Goal: Find specific page/section: Find specific page/section

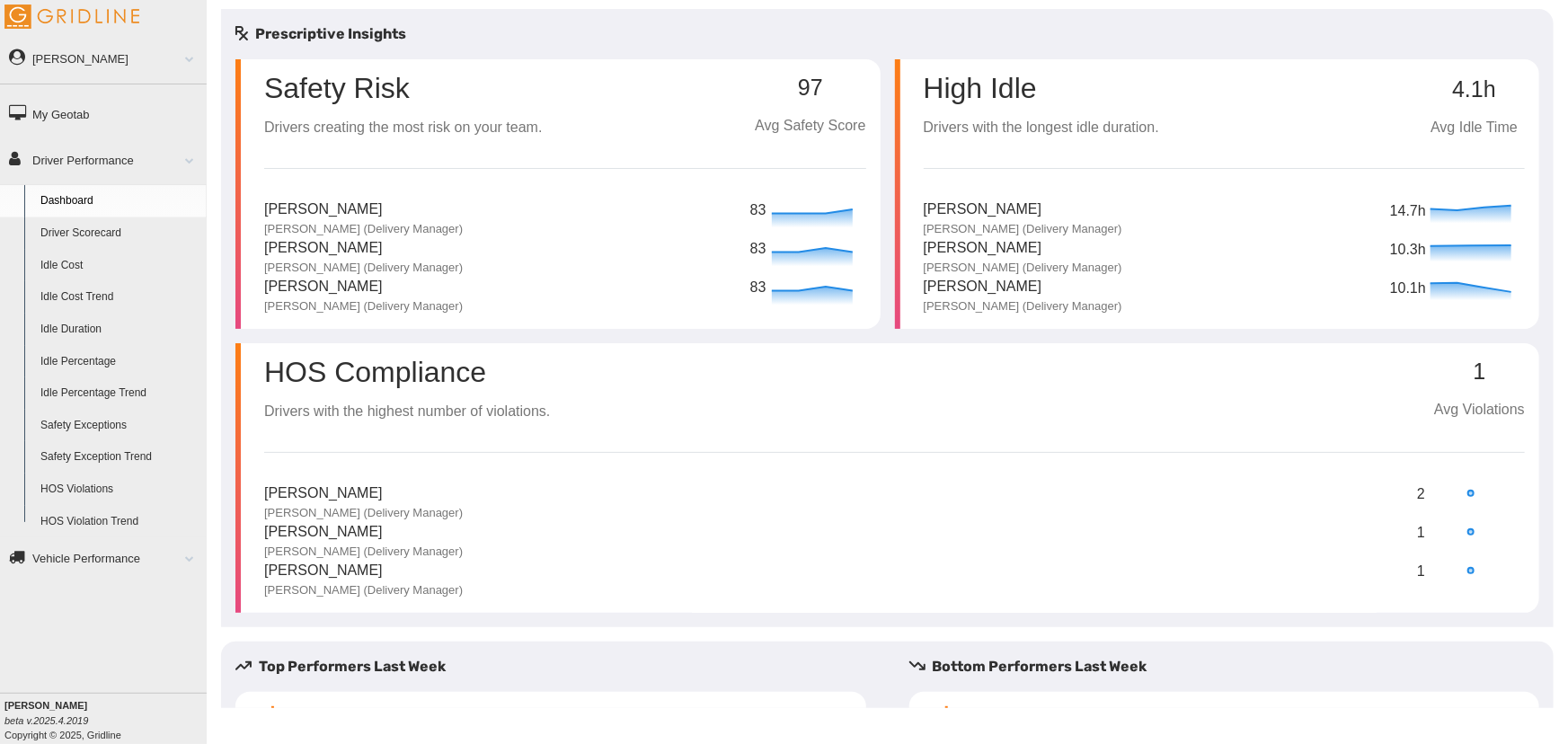
click at [94, 109] on link "My Geotab" at bounding box center [103, 113] width 207 height 41
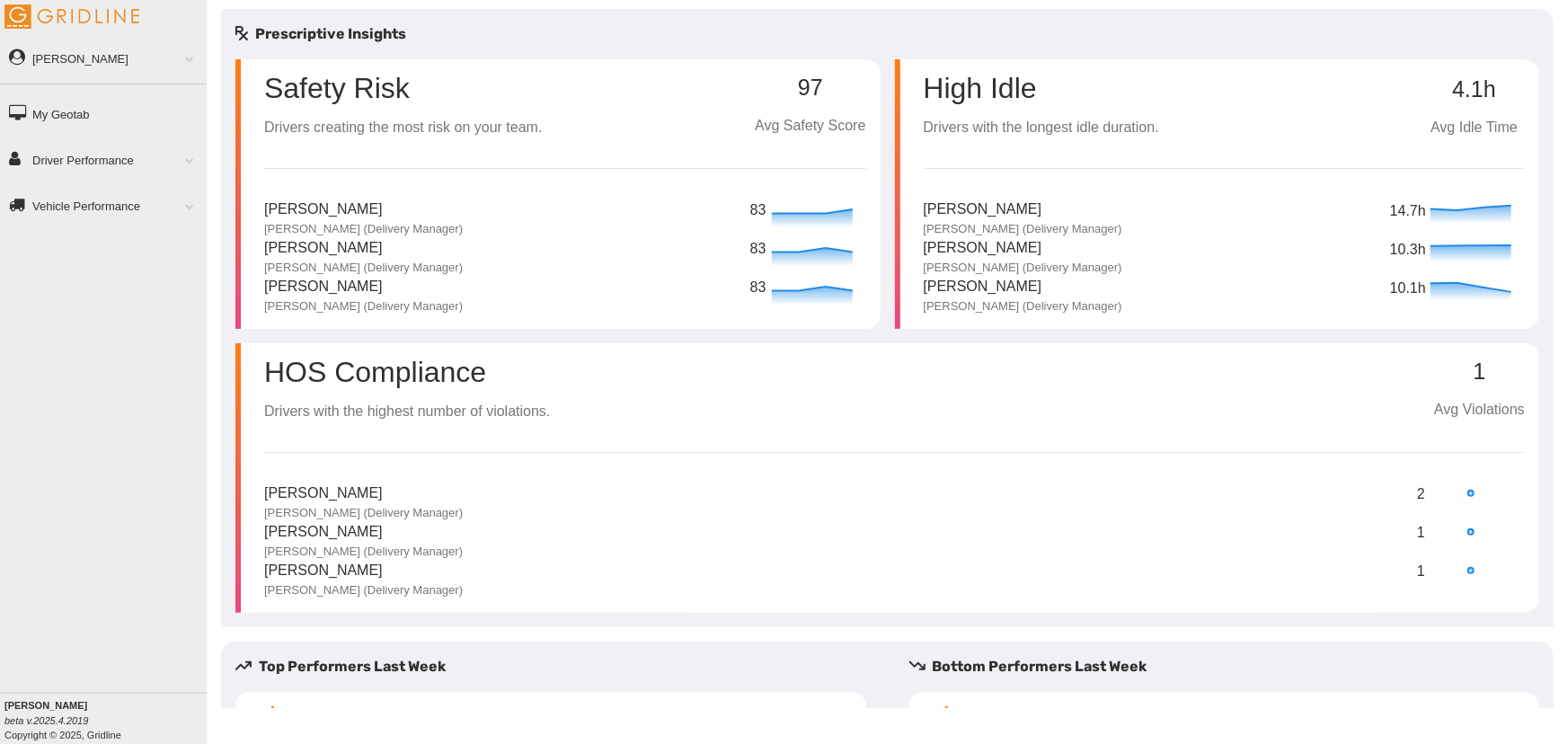
click at [191, 155] on span at bounding box center [182, 159] width 23 height 9
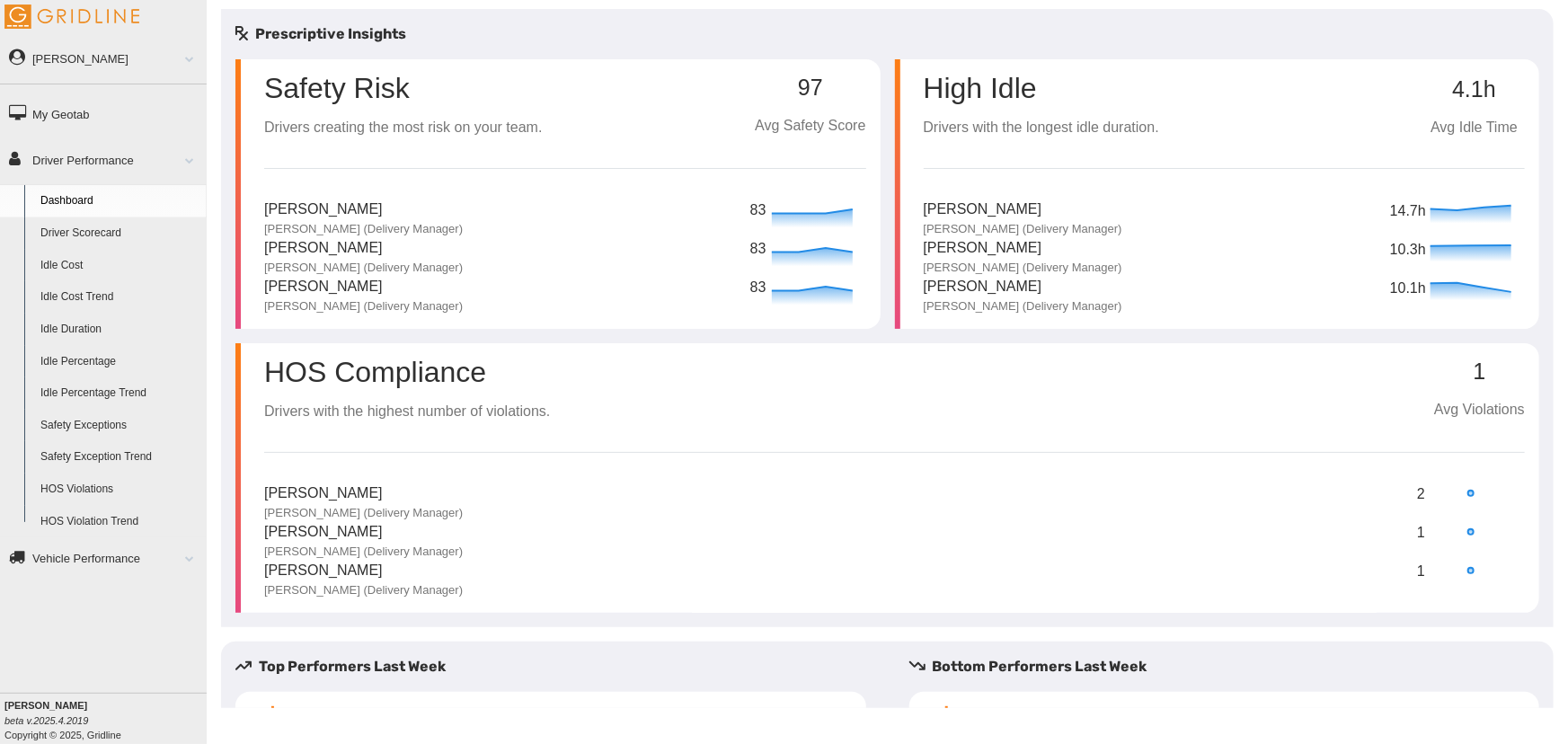
click at [61, 200] on link "Dashboard" at bounding box center [119, 201] width 174 height 33
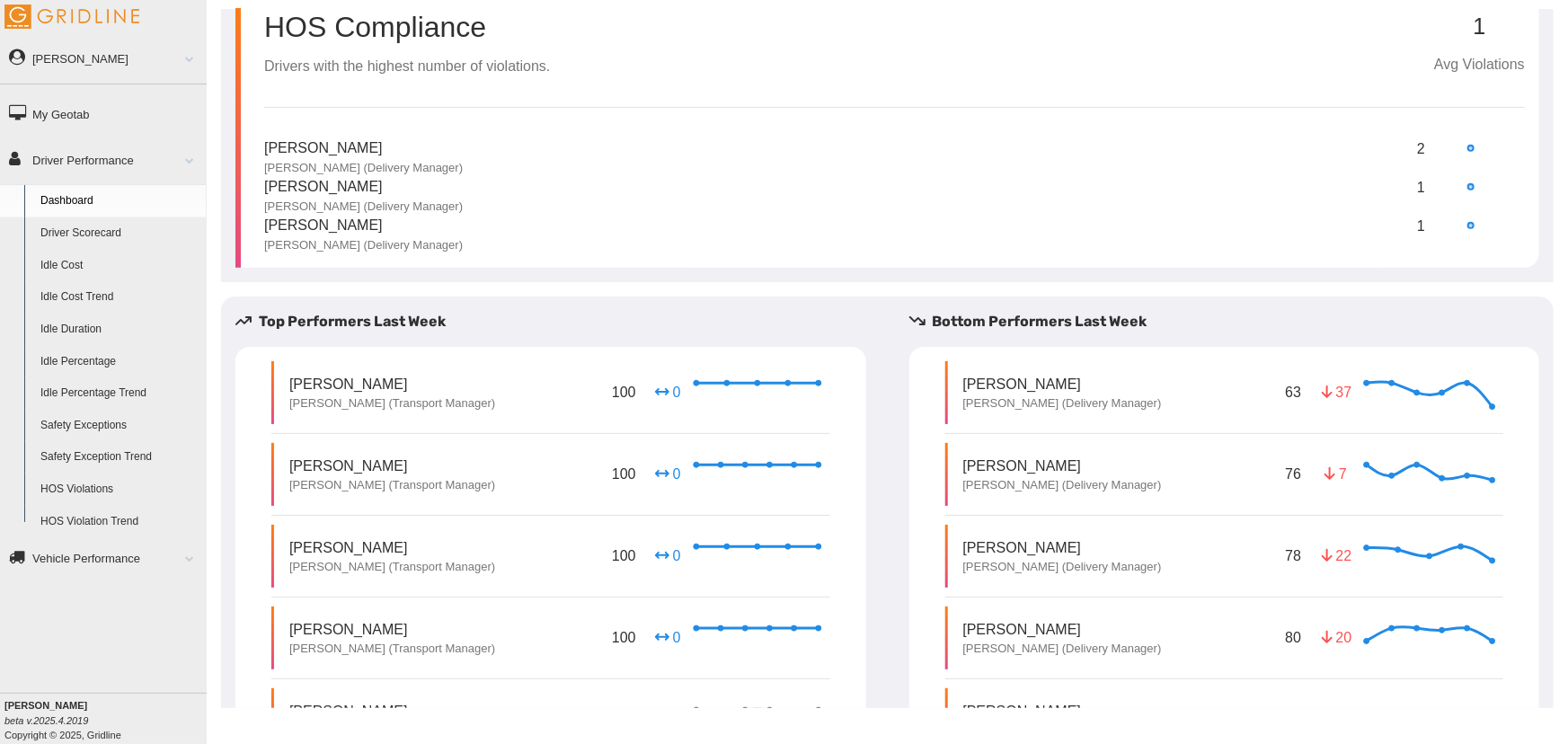
scroll to position [520, 0]
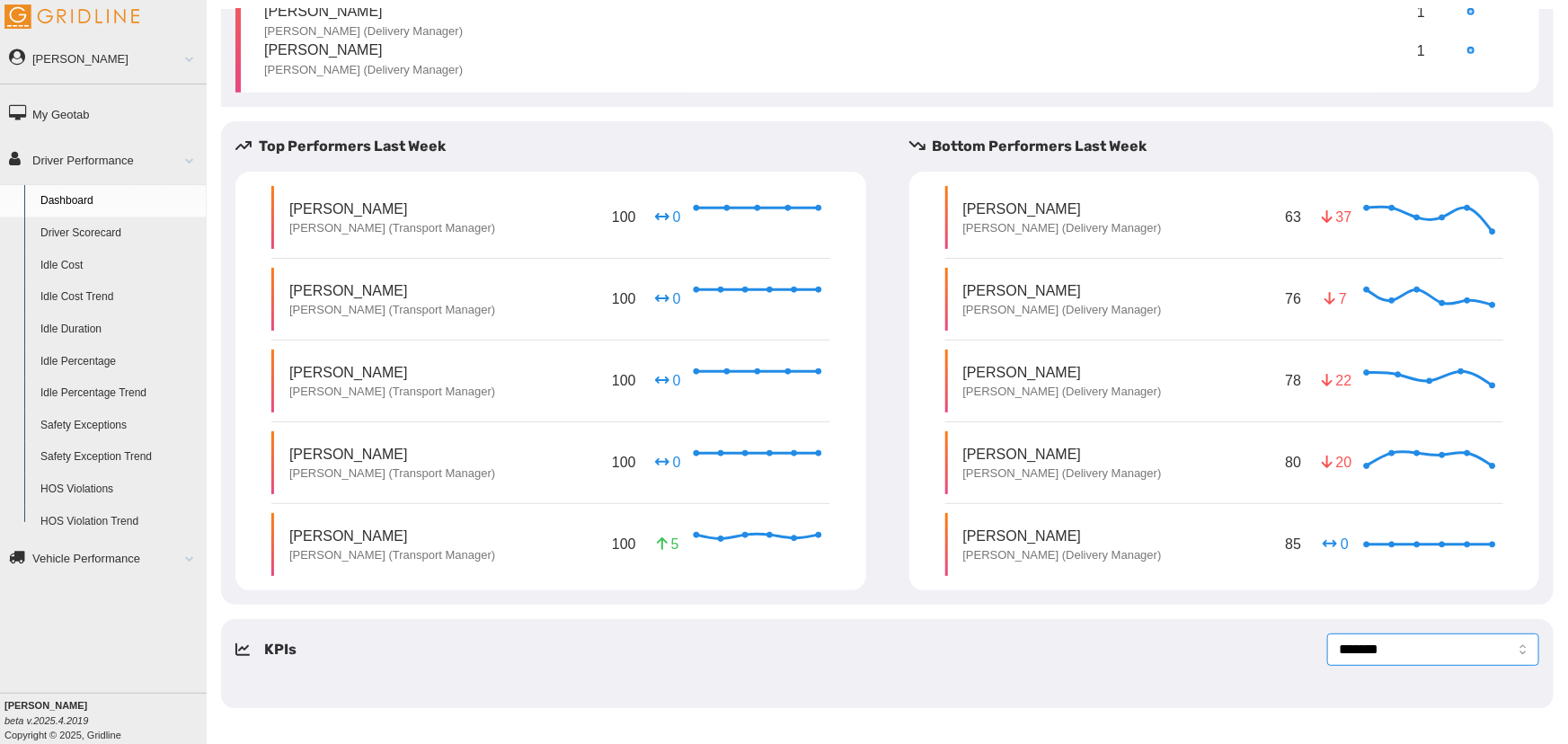
click at [1413, 655] on select "**********" at bounding box center [1433, 650] width 212 height 33
click at [1327, 634] on select "**********" at bounding box center [1433, 650] width 212 height 33
select select "*******"
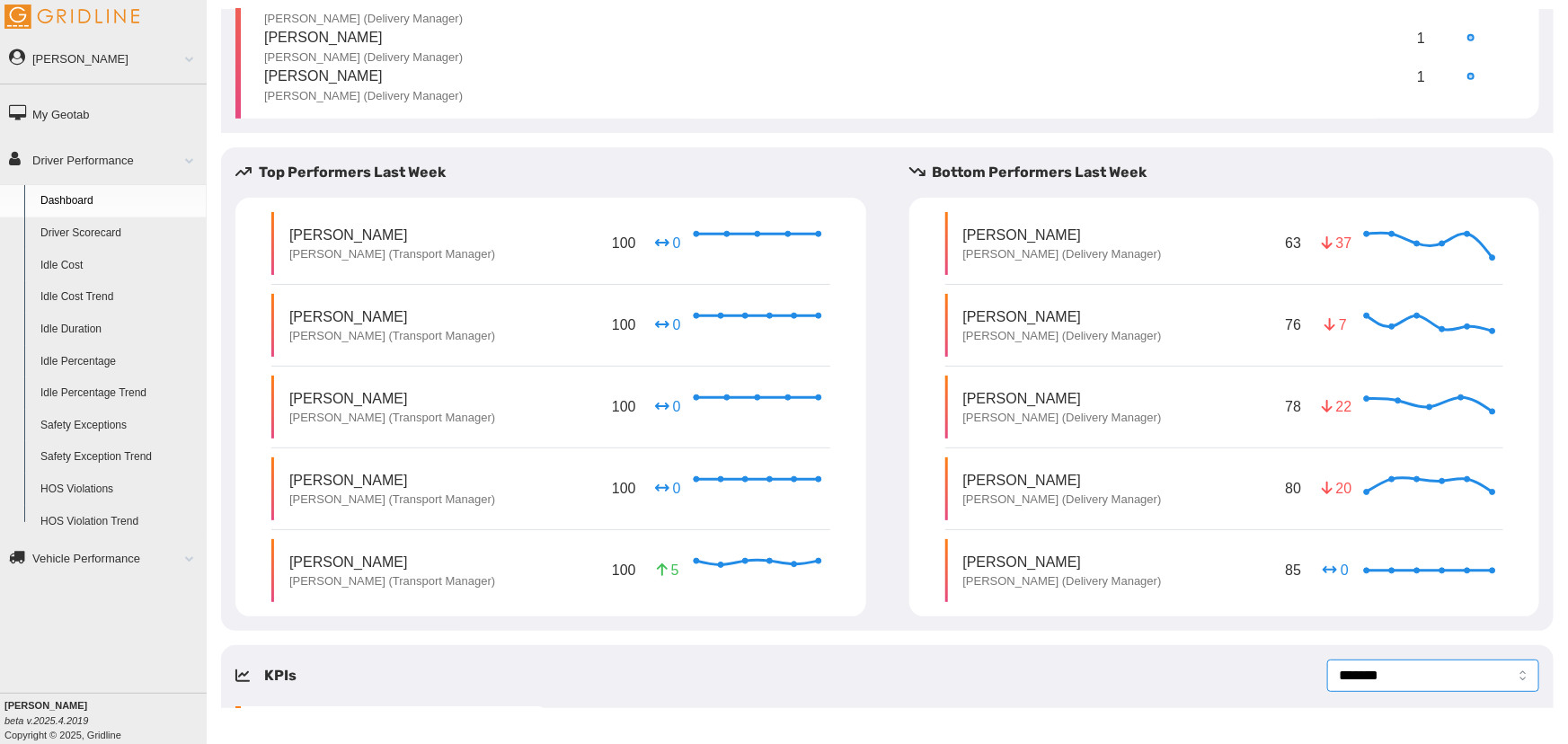
scroll to position [463, 0]
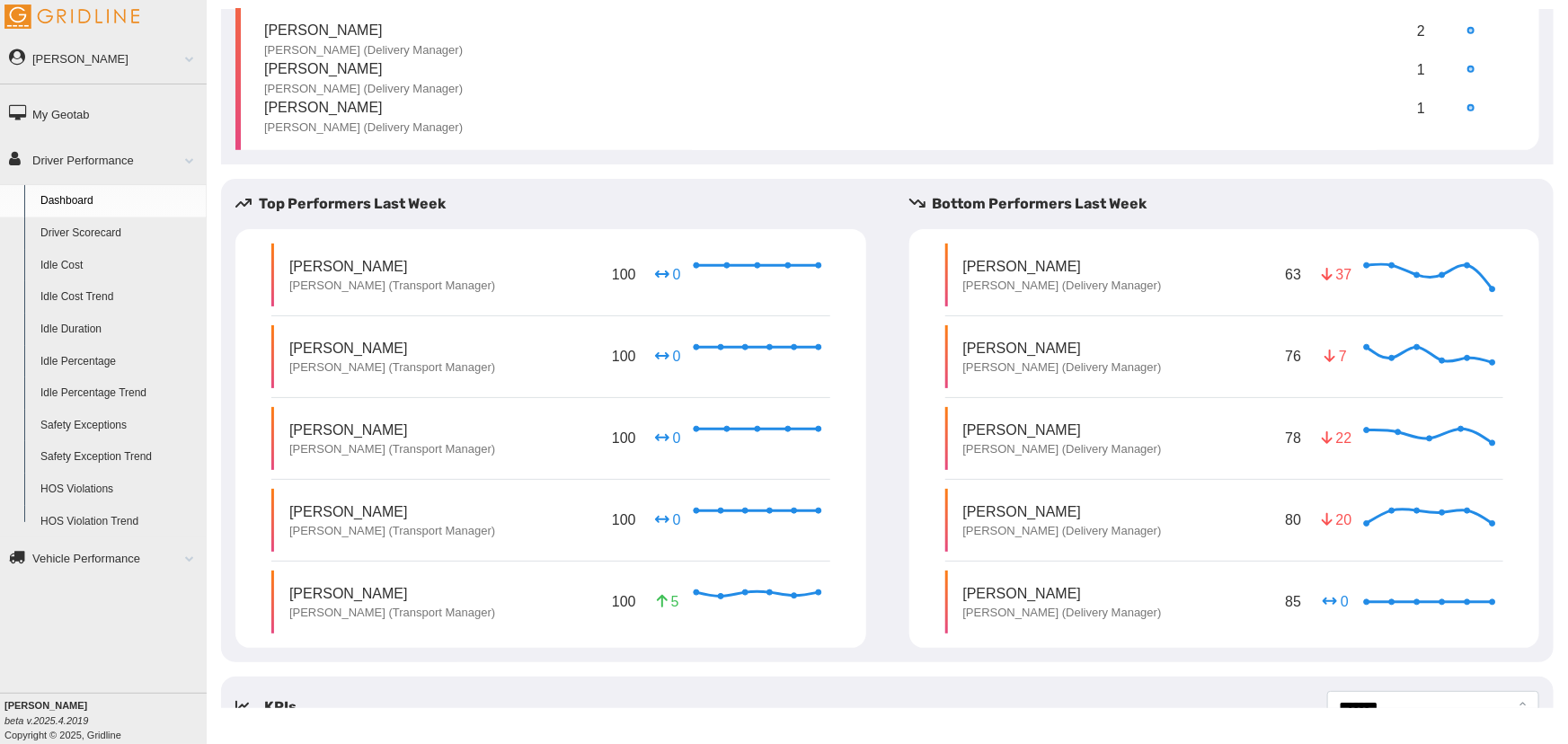
click at [95, 227] on link "Driver Scorecard" at bounding box center [119, 234] width 174 height 33
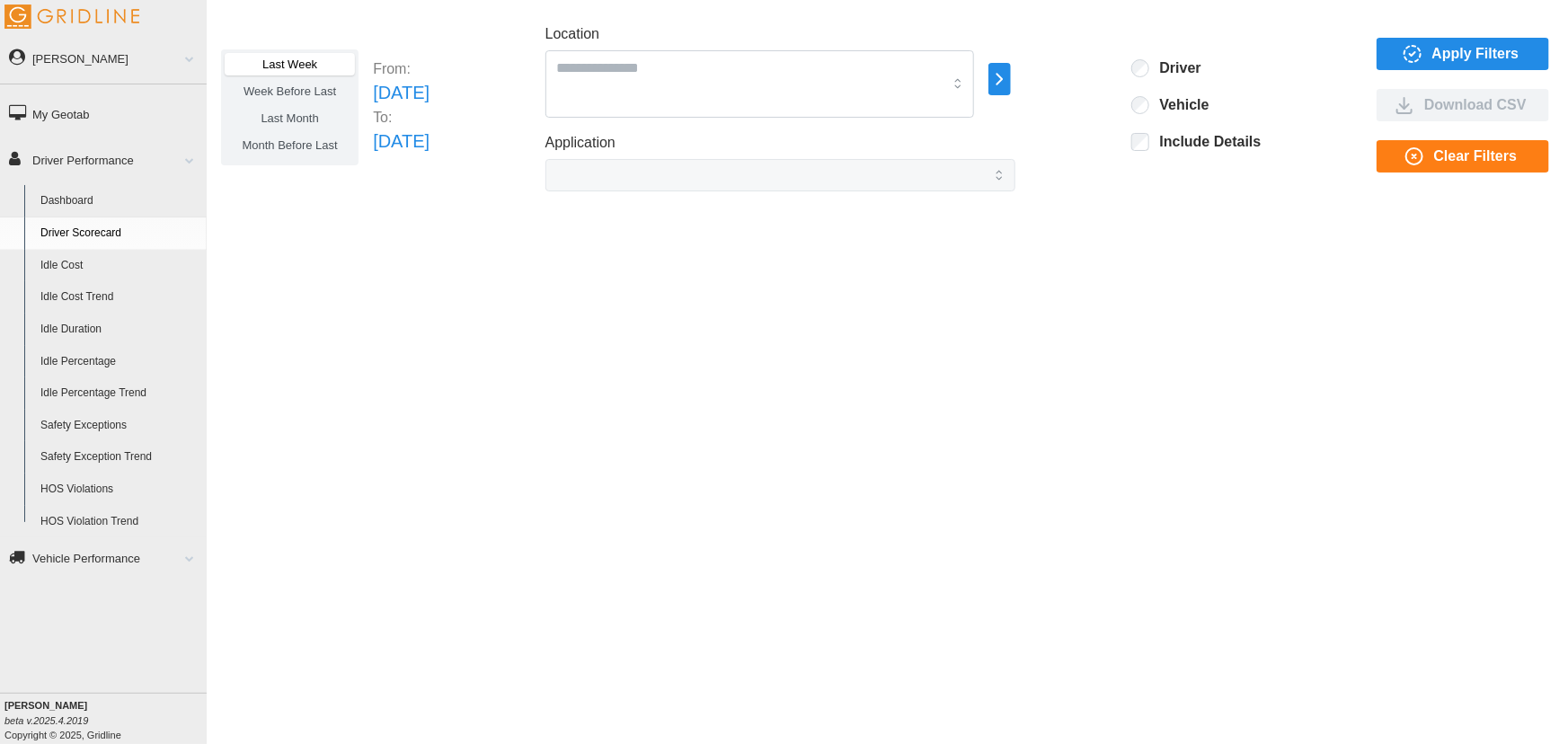
click at [303, 124] on span "Last Month" at bounding box center [289, 118] width 58 height 14
click at [1499, 52] on span "Apply Filters" at bounding box center [1477, 54] width 87 height 31
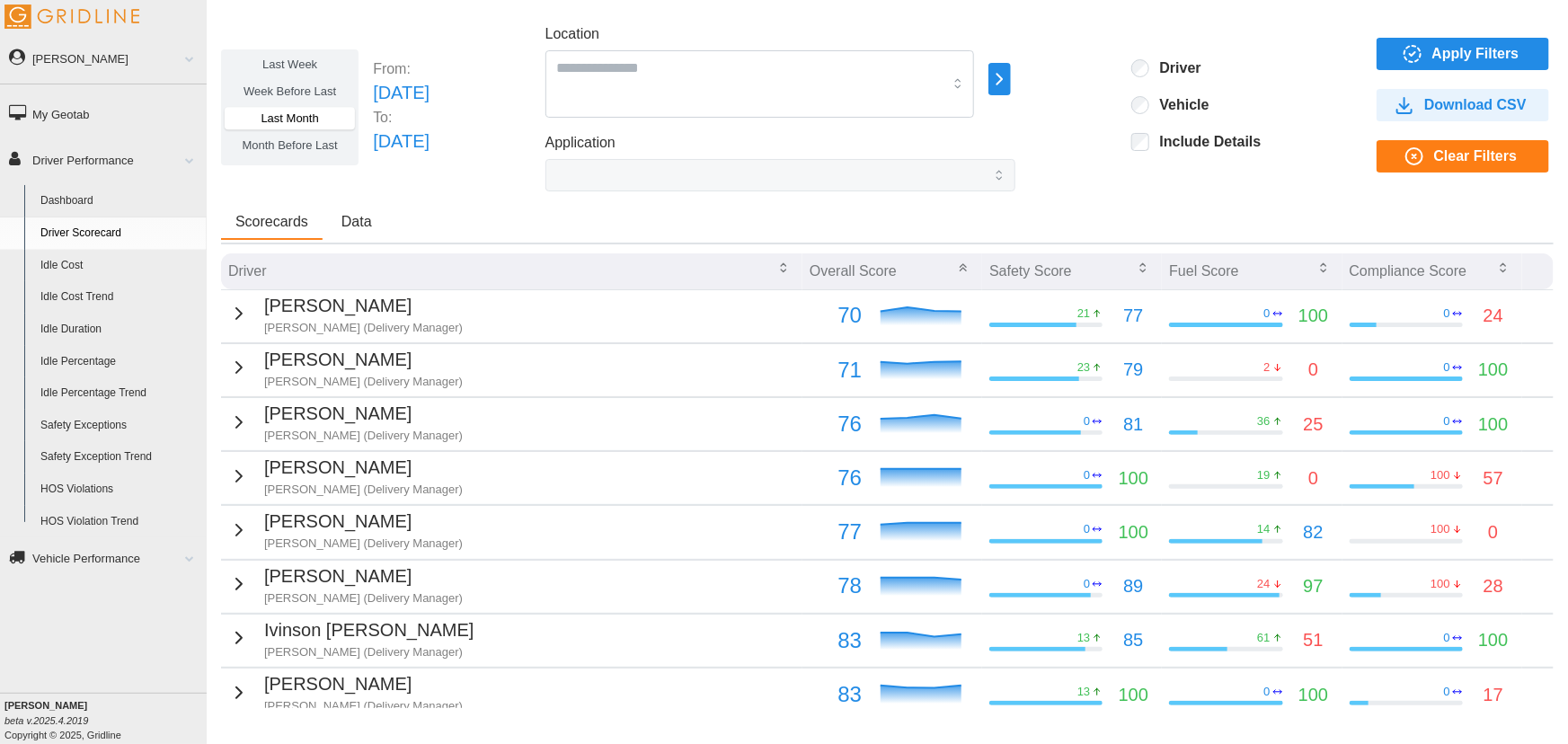
click at [230, 312] on icon "button" at bounding box center [240, 314] width 22 height 22
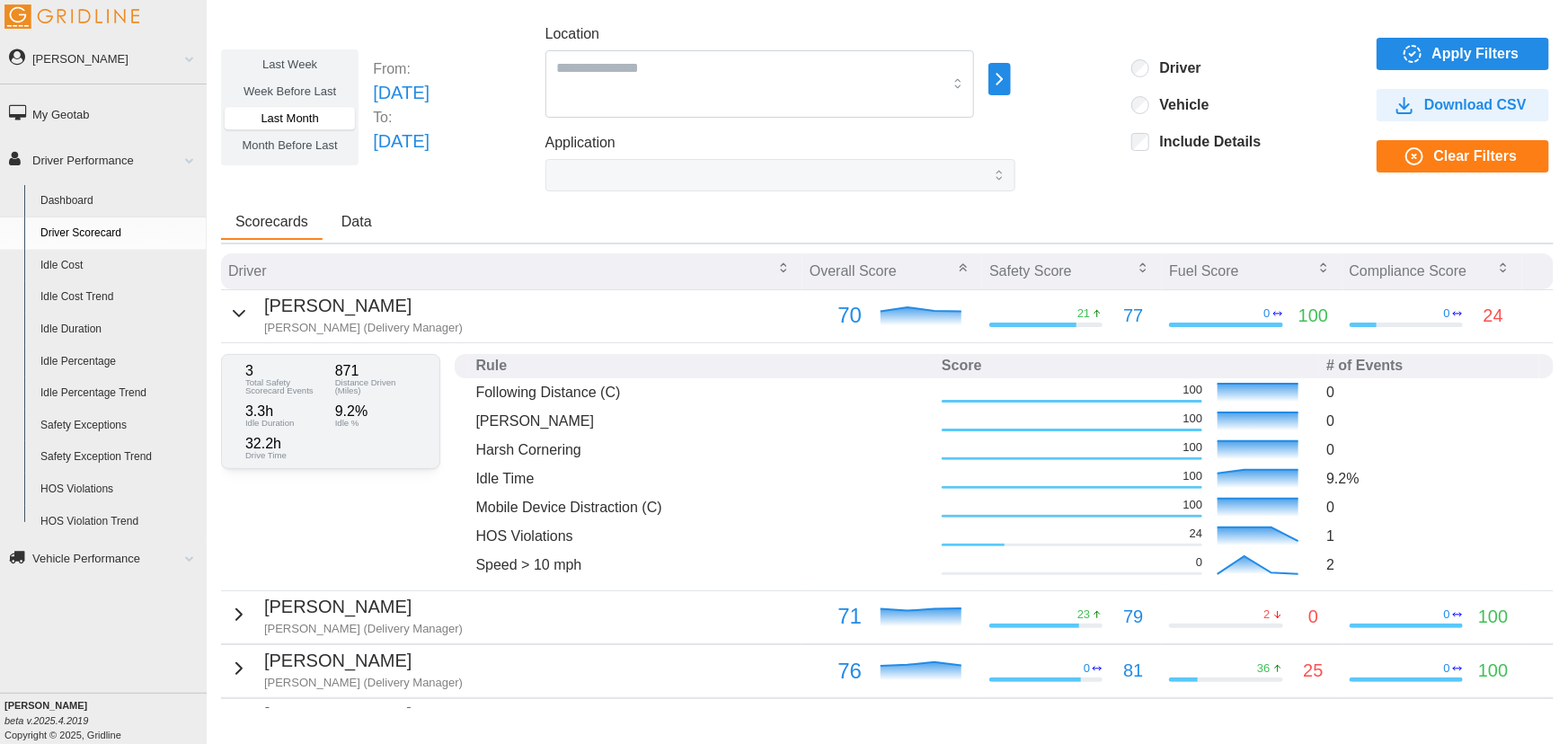
click at [230, 312] on icon "button" at bounding box center [240, 314] width 22 height 22
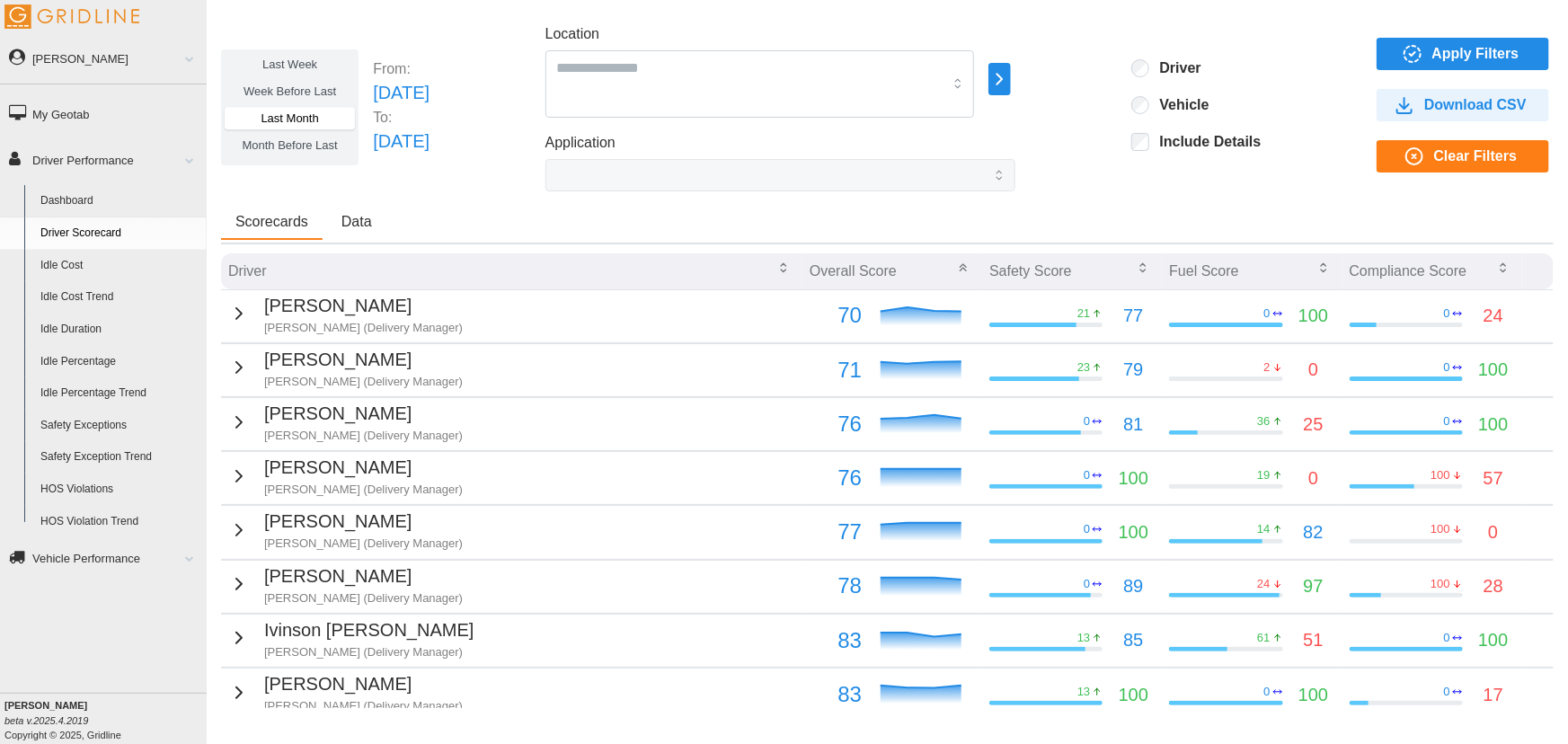
click at [177, 555] on span at bounding box center [182, 558] width 23 height 9
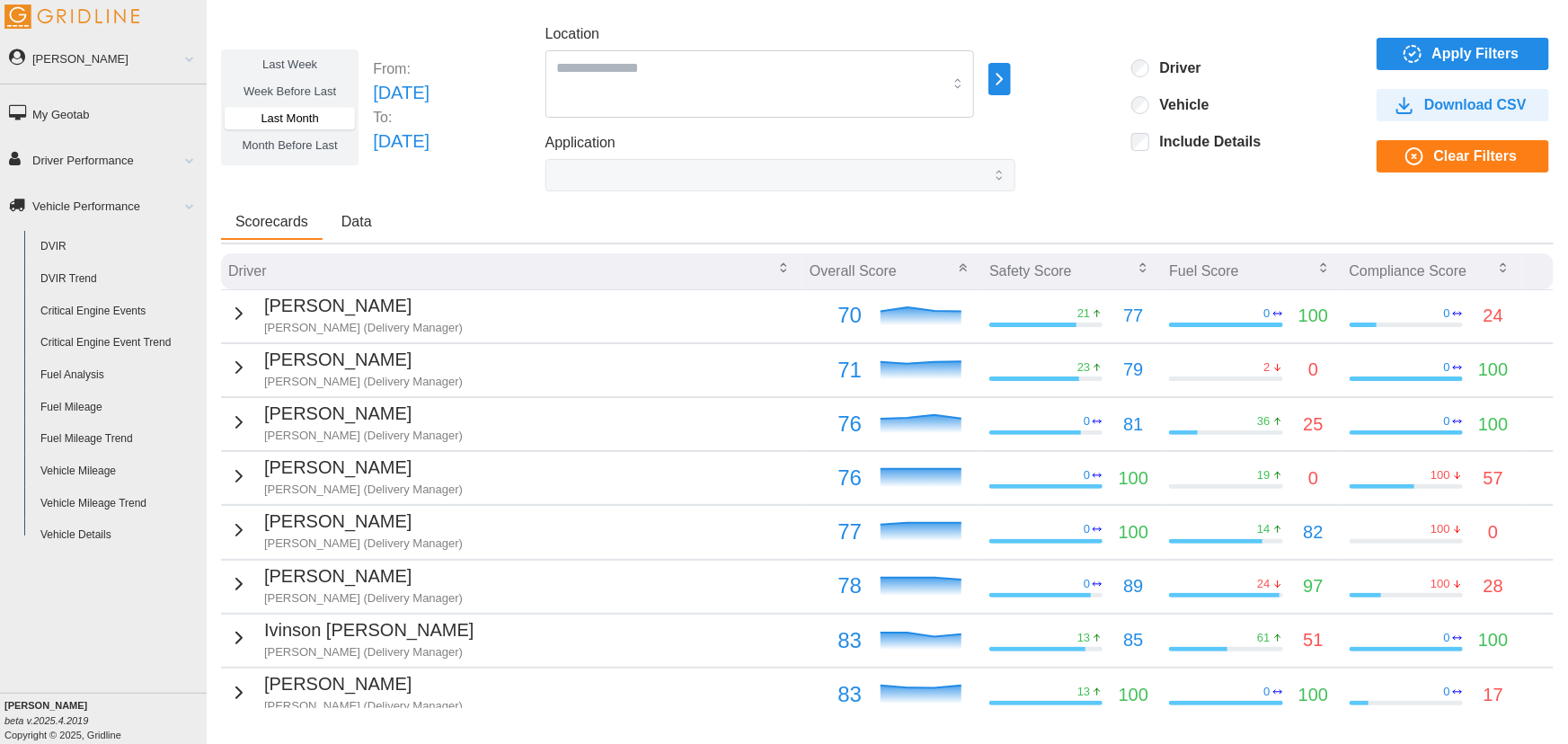
click at [52, 244] on link "DVIR" at bounding box center [119, 247] width 174 height 33
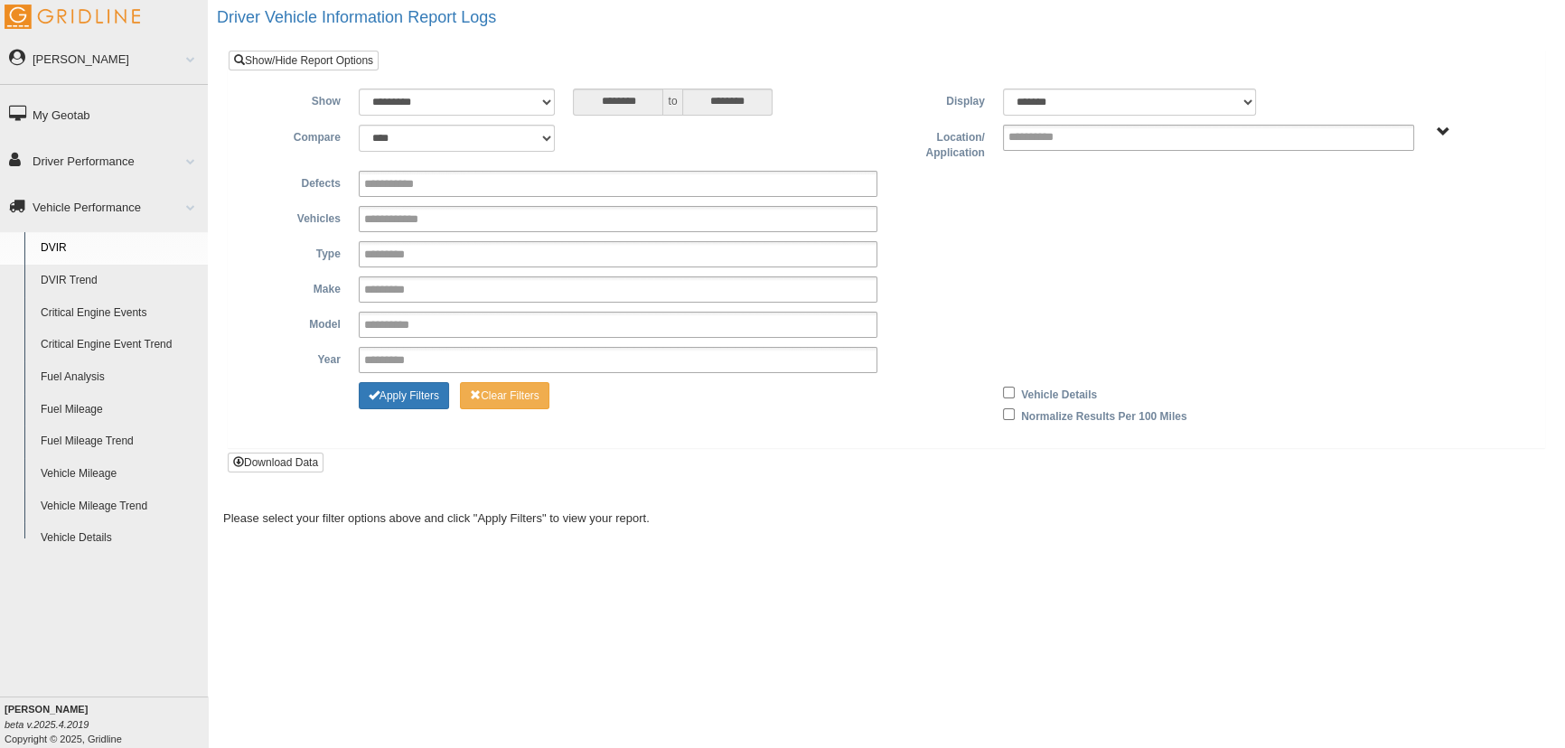
click at [189, 158] on span at bounding box center [183, 160] width 23 height 9
